Goal: Task Accomplishment & Management: Manage account settings

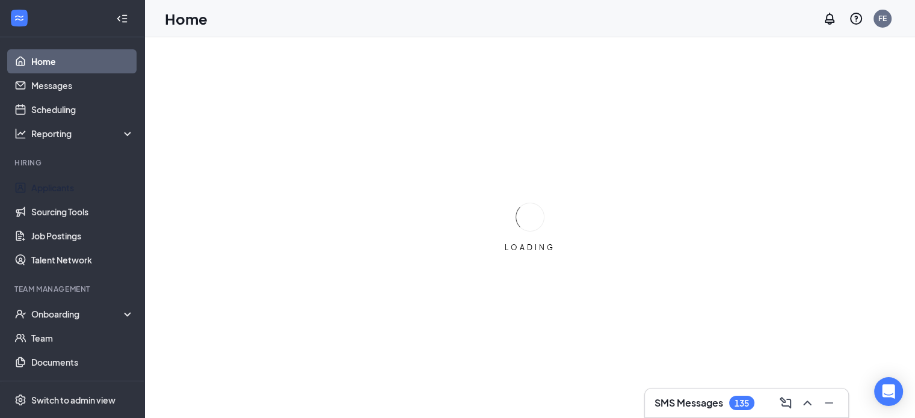
click at [64, 184] on link "Applicants" at bounding box center [82, 188] width 103 height 24
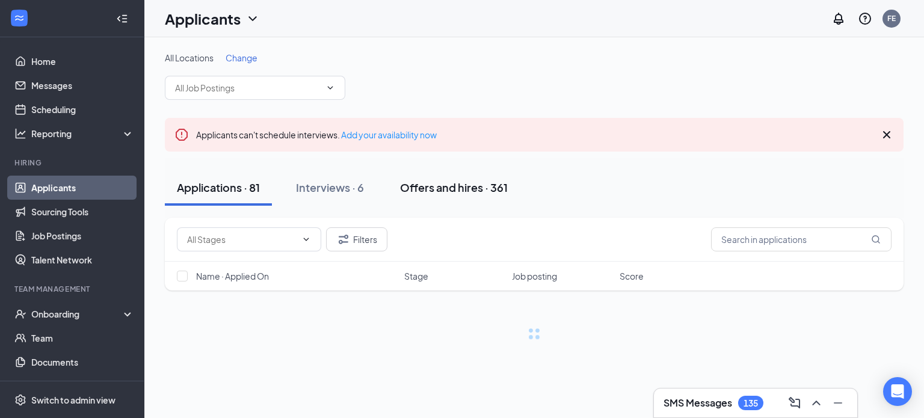
click at [492, 190] on div "Offers and hires · 361" at bounding box center [454, 187] width 108 height 15
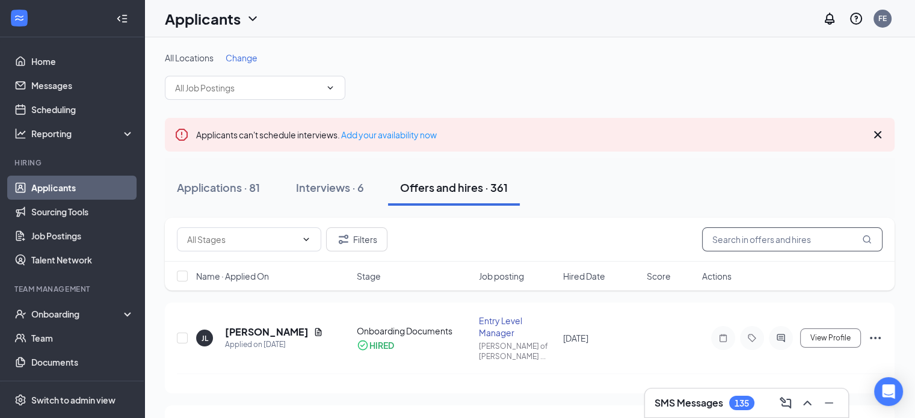
click at [761, 240] on input "text" at bounding box center [792, 239] width 180 height 24
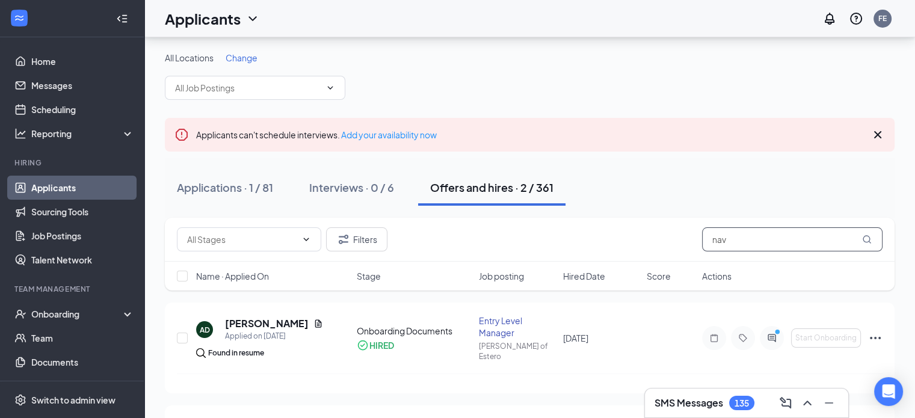
scroll to position [77, 0]
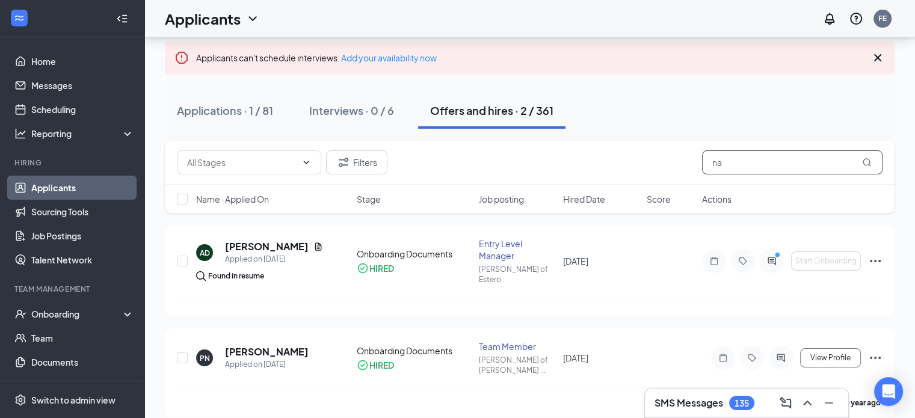
type input "n"
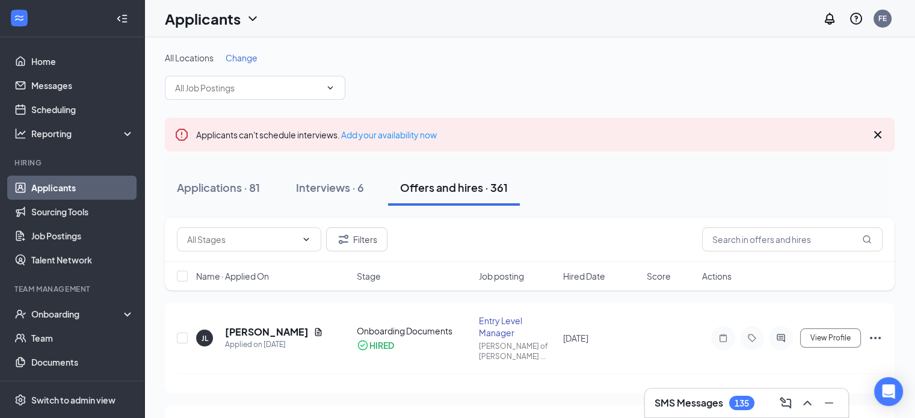
click at [236, 57] on span "Change" at bounding box center [242, 57] width 32 height 11
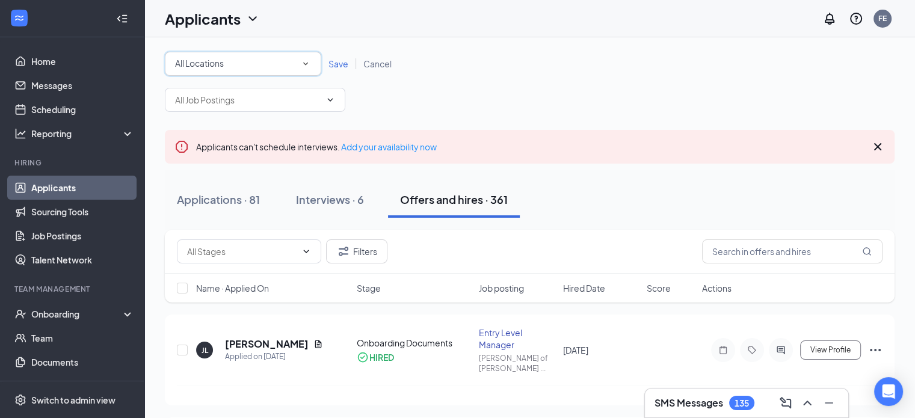
click at [243, 63] on div "All Locations" at bounding box center [243, 64] width 136 height 14
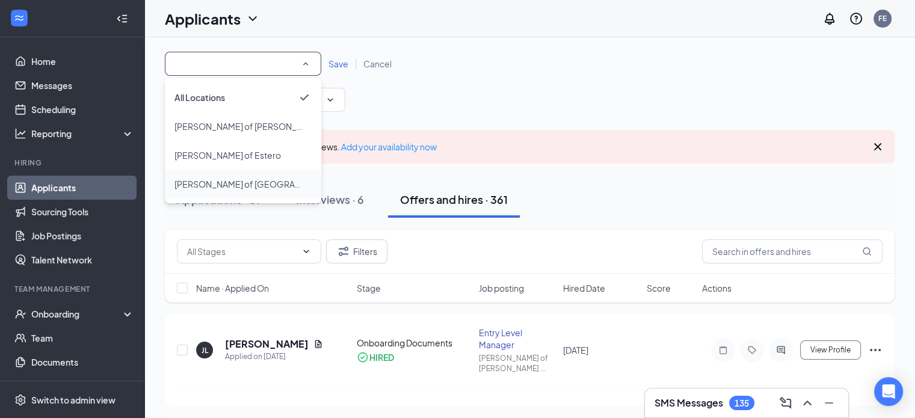
click at [236, 185] on span "[PERSON_NAME] of [GEOGRAPHIC_DATA][PERSON_NAME]" at bounding box center [292, 184] width 236 height 11
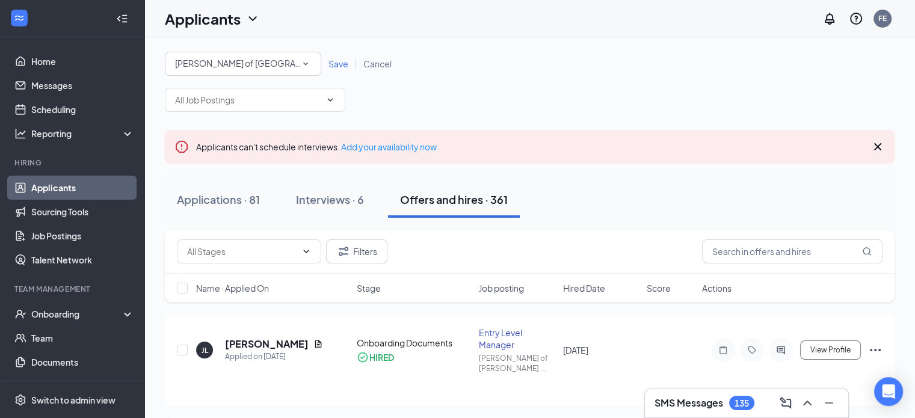
click at [338, 57] on div "All Locations [PERSON_NAME] of [GEOGRAPHIC_DATA][PERSON_NAME] Save Cancel" at bounding box center [530, 64] width 730 height 24
click at [339, 61] on span "Save" at bounding box center [338, 63] width 20 height 11
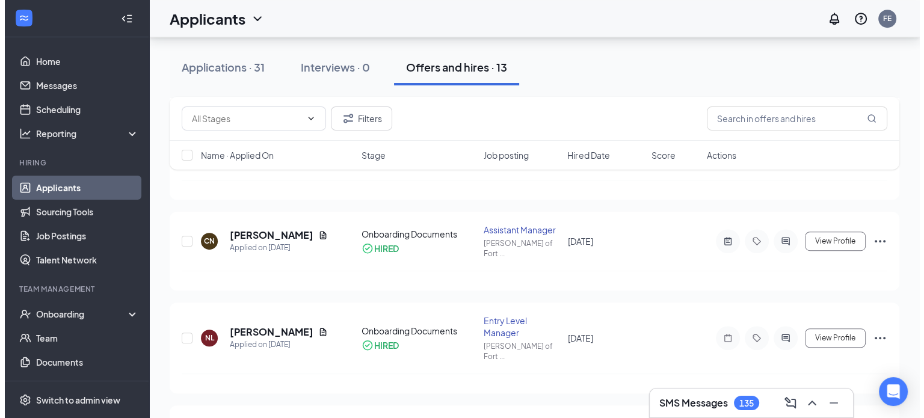
scroll to position [716, 0]
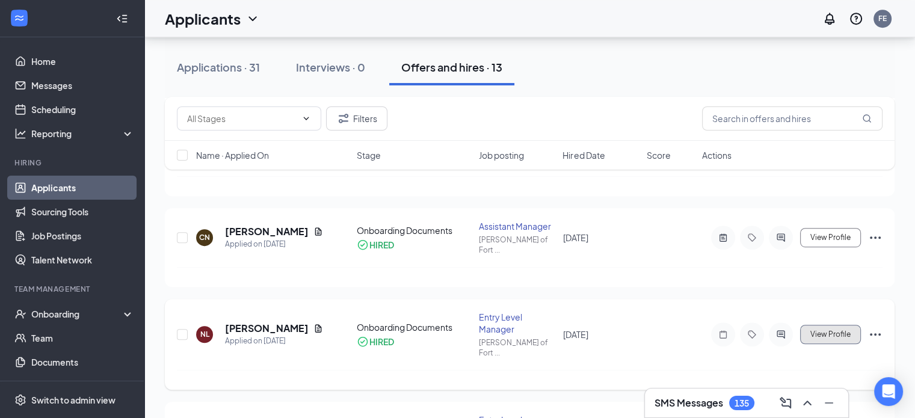
click at [835, 325] on button "View Profile" at bounding box center [830, 334] width 61 height 19
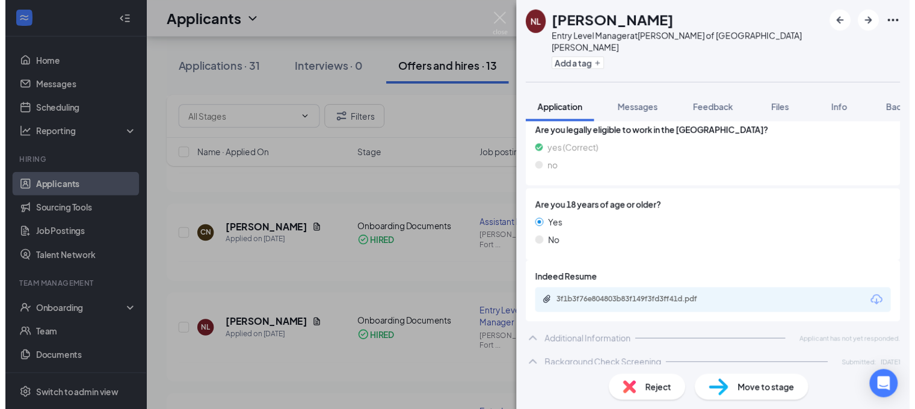
scroll to position [219, 0]
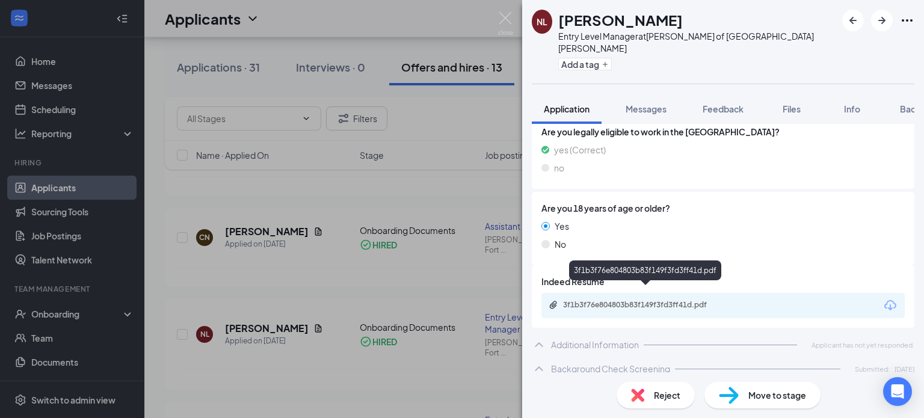
click at [682, 300] on div "3f1b3f76e804803b83f149f3fd3ff41d.pdf" at bounding box center [647, 305] width 168 height 10
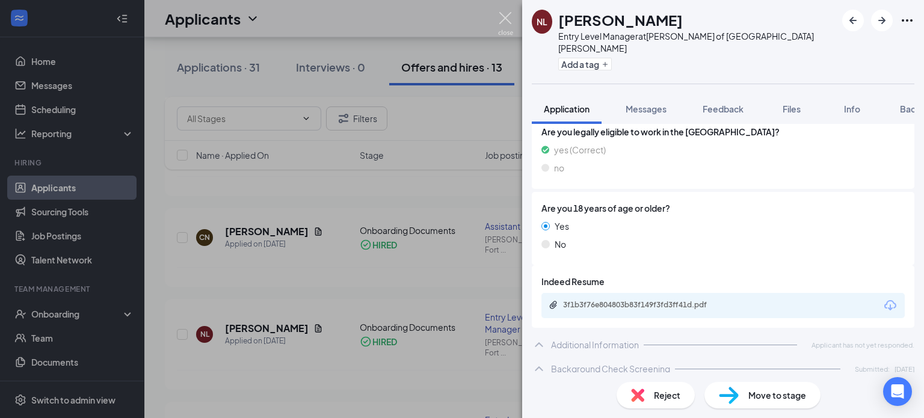
click at [503, 25] on img at bounding box center [505, 23] width 15 height 23
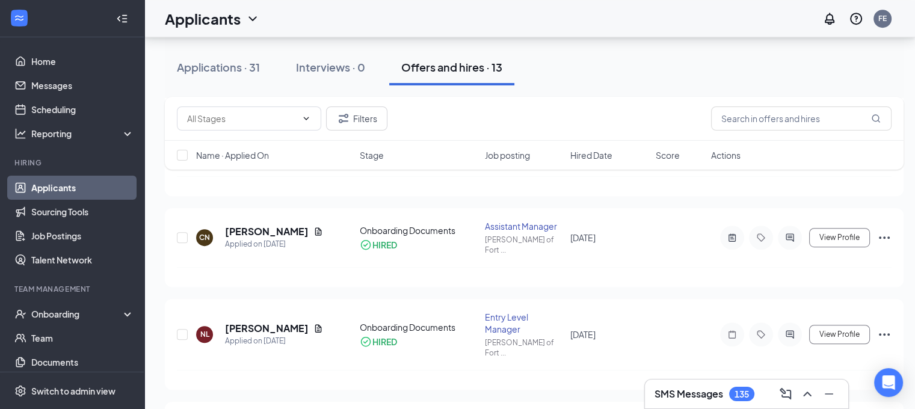
click at [503, 25] on div "Applicants FE" at bounding box center [529, 18] width 771 height 37
